Goal: Task Accomplishment & Management: Use online tool/utility

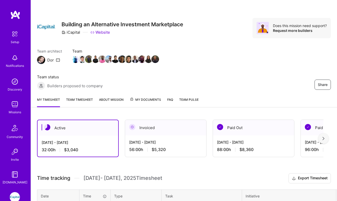
scroll to position [106, 0]
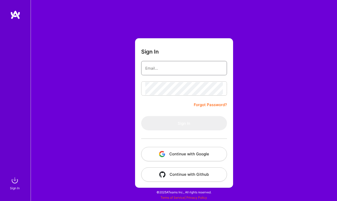
type input "L"
type input "[EMAIL_ADDRESS][DOMAIN_NAME]"
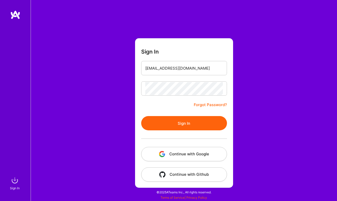
click at [186, 126] on button "Sign In" at bounding box center [184, 123] width 86 height 14
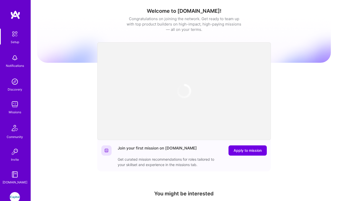
click at [15, 196] on img at bounding box center [15, 197] width 10 height 10
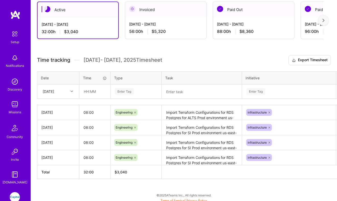
scroll to position [119, 0]
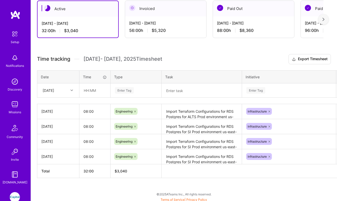
click at [72, 92] on div at bounding box center [72, 90] width 8 height 7
click at [92, 90] on input "text" at bounding box center [95, 91] width 30 height 14
type input "08:00"
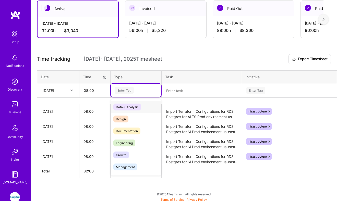
click at [131, 91] on div "Enter Tag" at bounding box center [124, 91] width 19 height 8
click at [124, 145] on span "Engineering" at bounding box center [124, 143] width 22 height 7
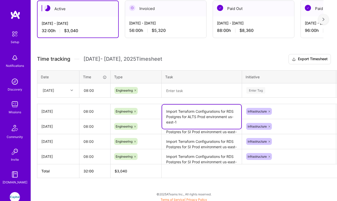
click at [182, 115] on textarea "Import Terraform Configurations for RDS Postgres for ALTS Prod environment us-e…" at bounding box center [201, 117] width 79 height 24
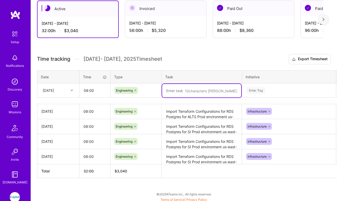
click at [177, 88] on textarea at bounding box center [201, 91] width 79 height 14
paste textarea "Import Terraform Configurations for RDS Postgres for ALTS Prod environment us-e…"
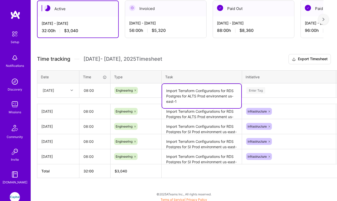
type textarea "Import Terraform Configurations for RDS Postgres for ALTS Prod environment us-e…"
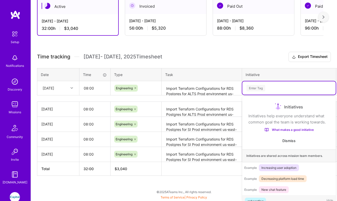
scroll to position [8, 0]
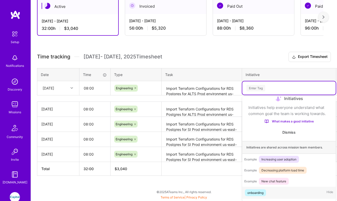
click at [274, 90] on div "Enter Tag" at bounding box center [289, 88] width 86 height 6
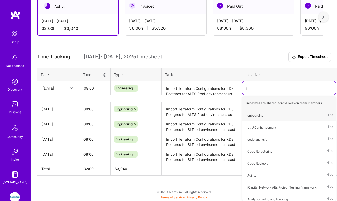
type input "in"
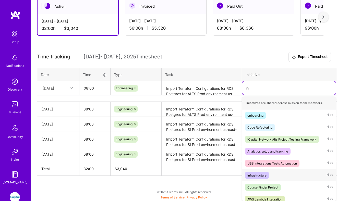
click at [257, 179] on div "infrastructure Hide" at bounding box center [288, 176] width 93 height 12
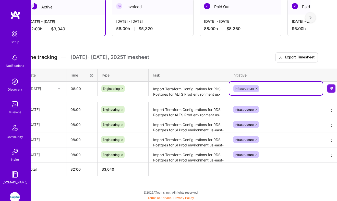
scroll to position [121, 16]
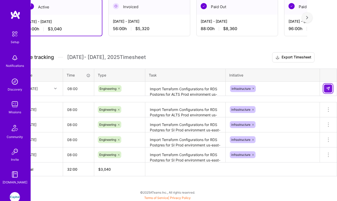
click at [329, 89] on img at bounding box center [328, 89] width 4 height 4
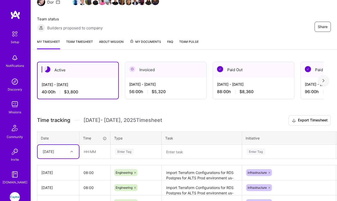
scroll to position [56, 0]
